Goal: Navigation & Orientation: Find specific page/section

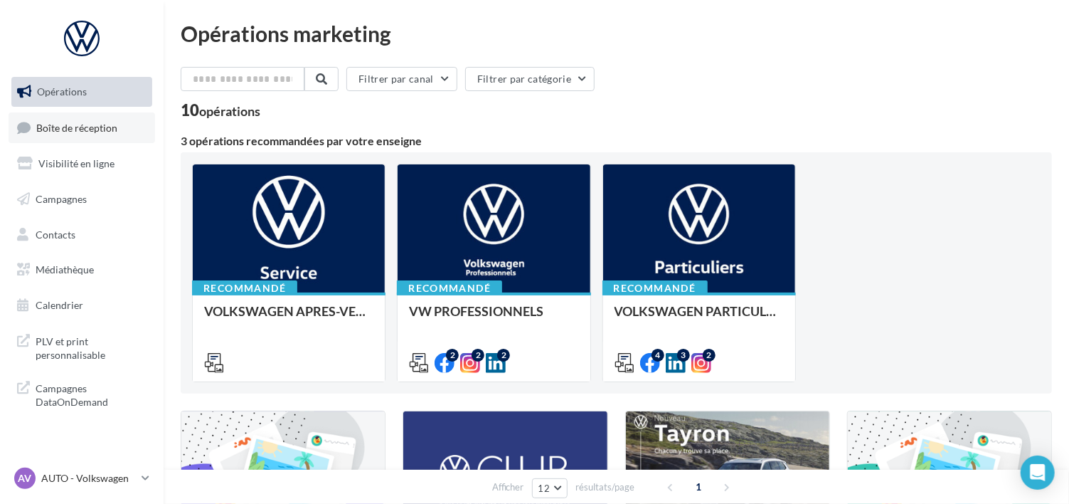
click at [58, 118] on link "Boîte de réception" at bounding box center [82, 127] width 147 height 31
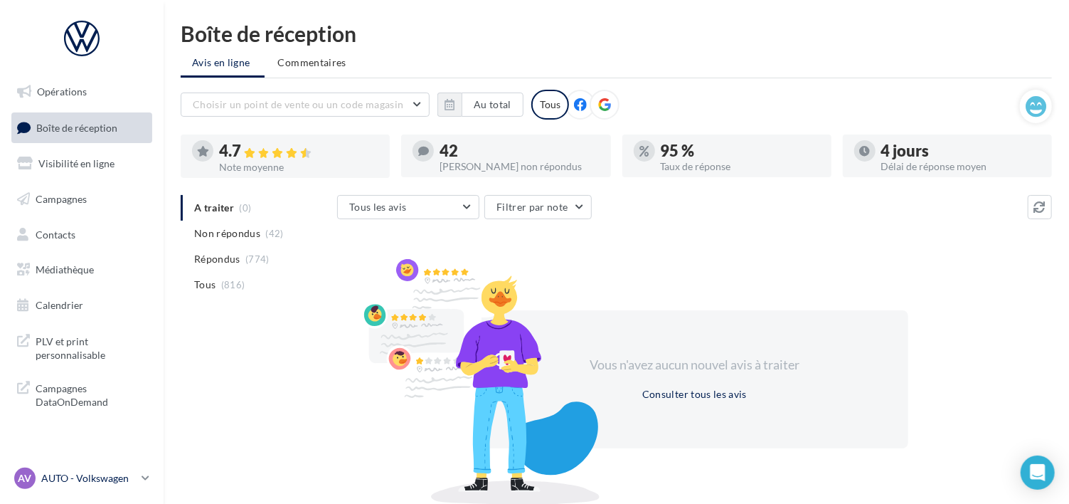
click at [61, 473] on p "AUTO - Volkswagen" at bounding box center [88, 478] width 95 height 14
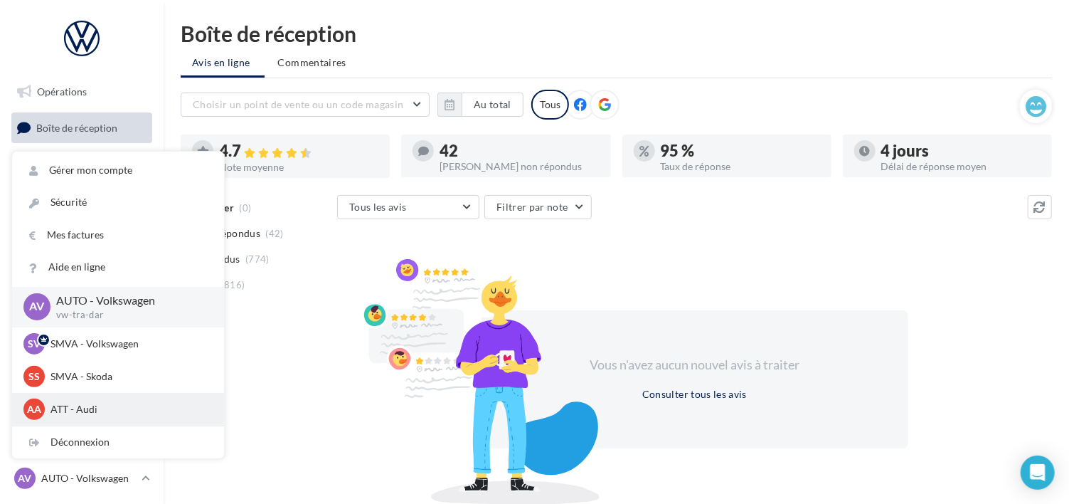
click at [60, 401] on div "AA ATT - Audi audi-frej-ver" at bounding box center [117, 408] width 189 height 21
click at [60, 409] on p "ATT - Audi" at bounding box center [129, 409] width 157 height 14
